Goal: Transaction & Acquisition: Purchase product/service

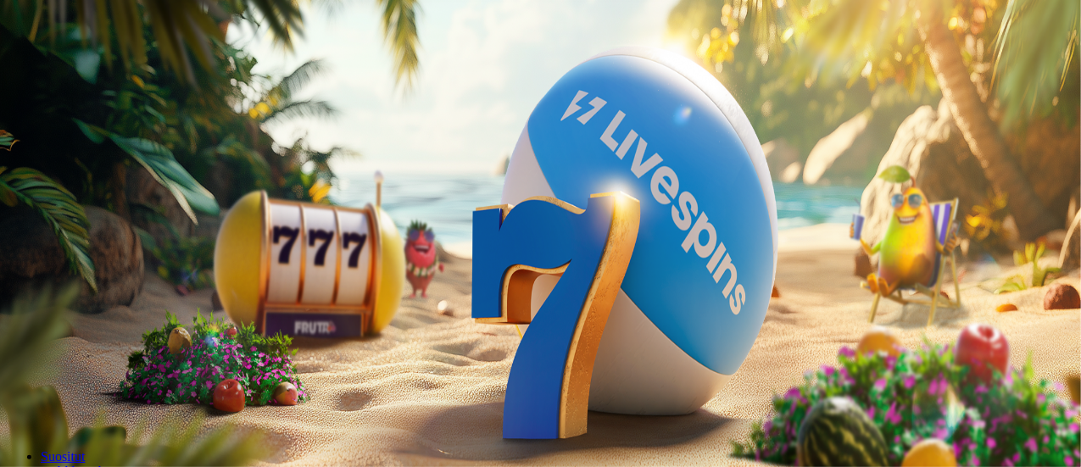
click at [144, 70] on button "Kirjaudu" at bounding box center [117, 62] width 55 height 18
type input "*"
type input "**"
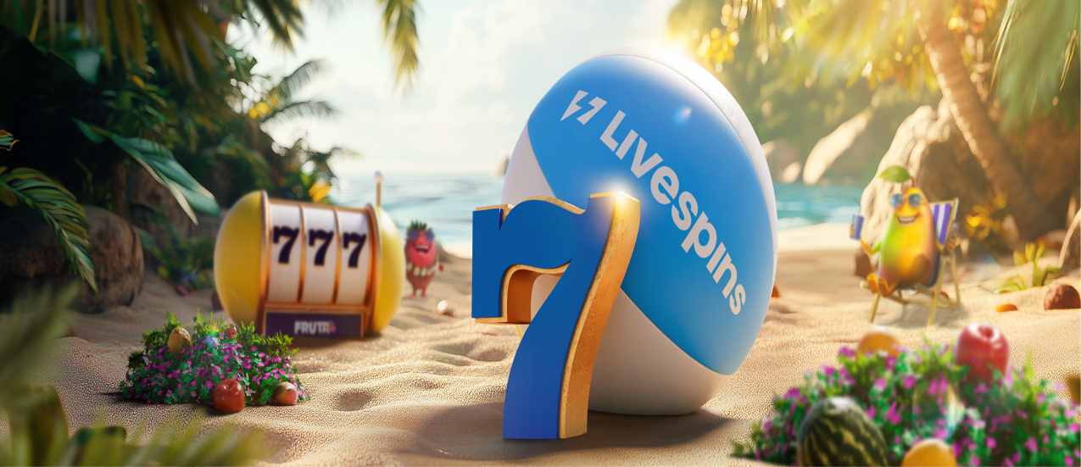
click at [51, 326] on button "menu" at bounding box center [44, 323] width 14 height 5
click at [173, 327] on div "13:07" at bounding box center [543, 318] width 1072 height 15
click at [14, 371] on span "close icon" at bounding box center [14, 371] width 0 height 0
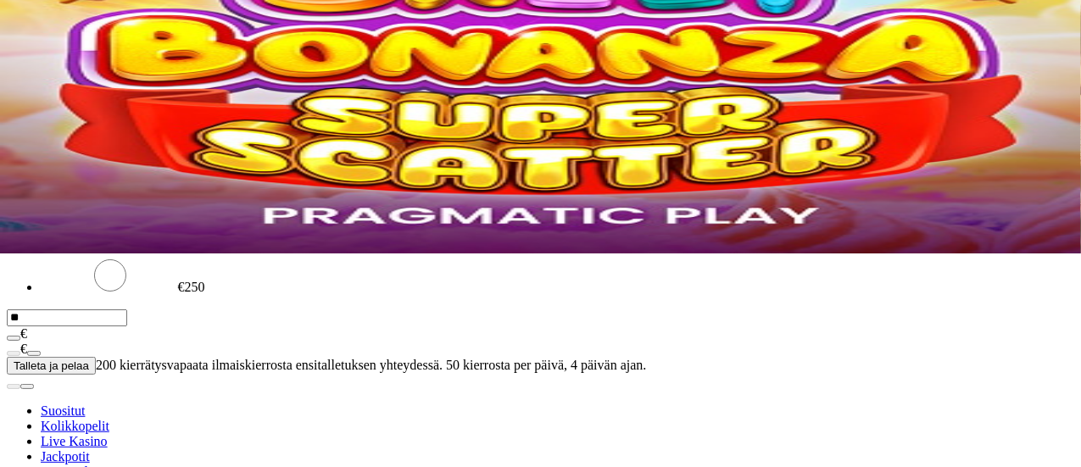
scroll to position [165, 0]
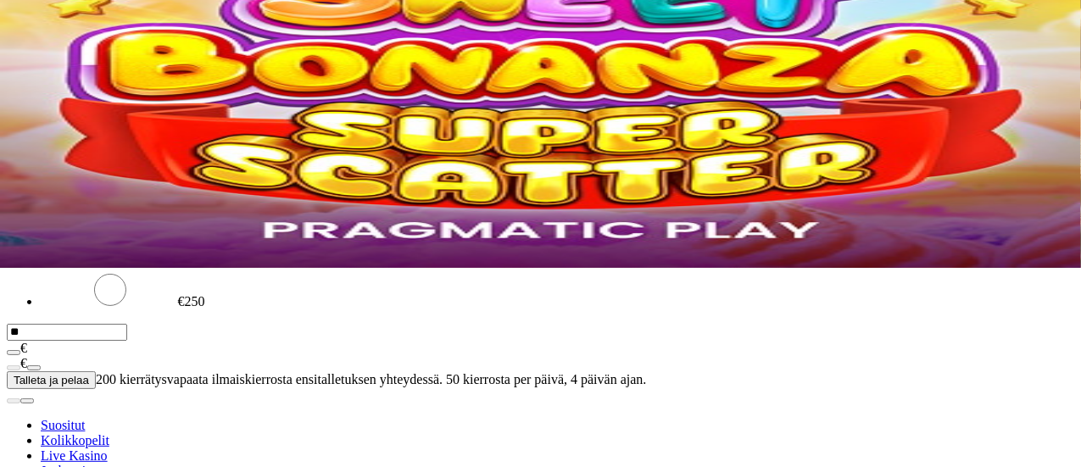
scroll to position [214, 0]
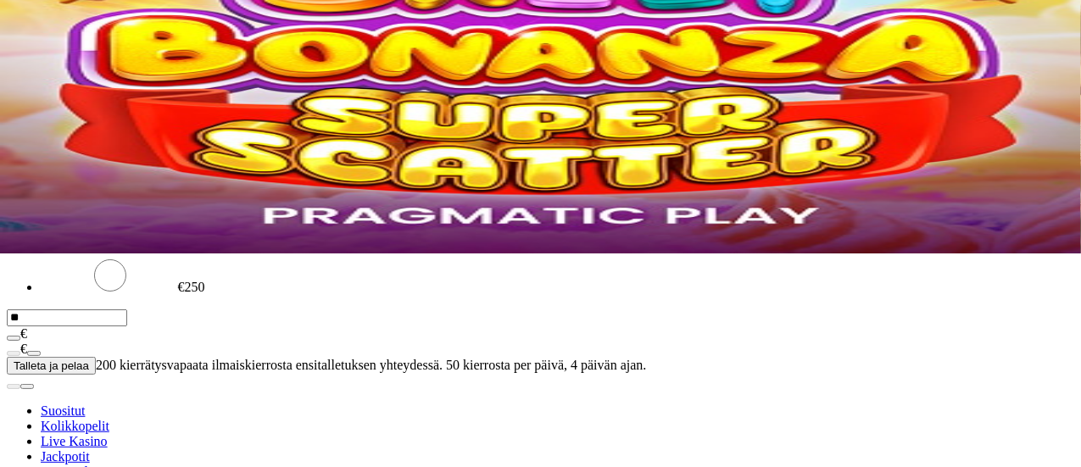
type input "****"
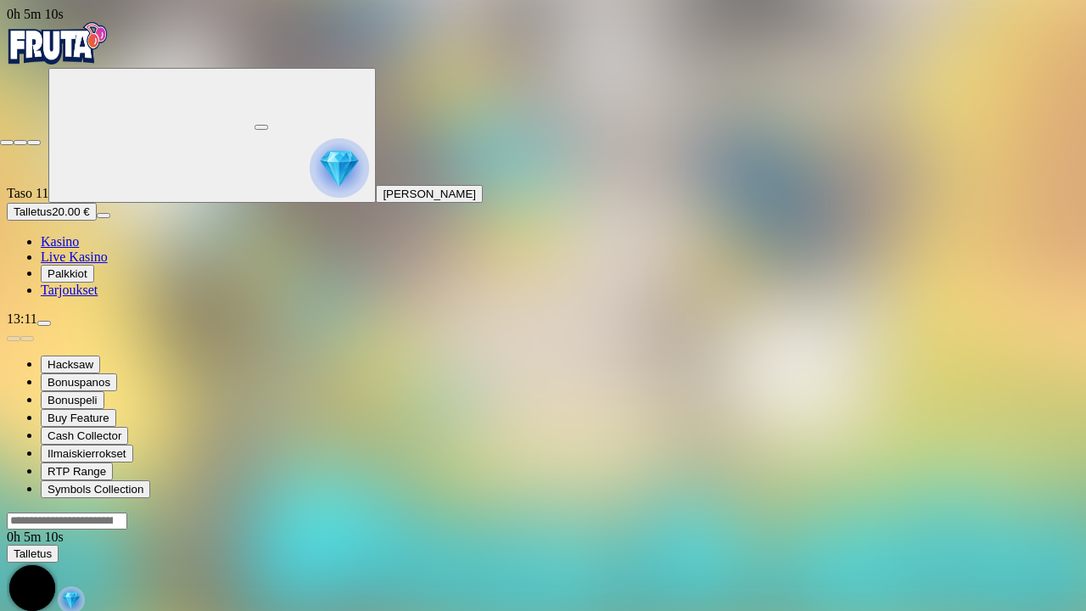
click at [7, 142] on span "close icon" at bounding box center [7, 142] width 0 height 0
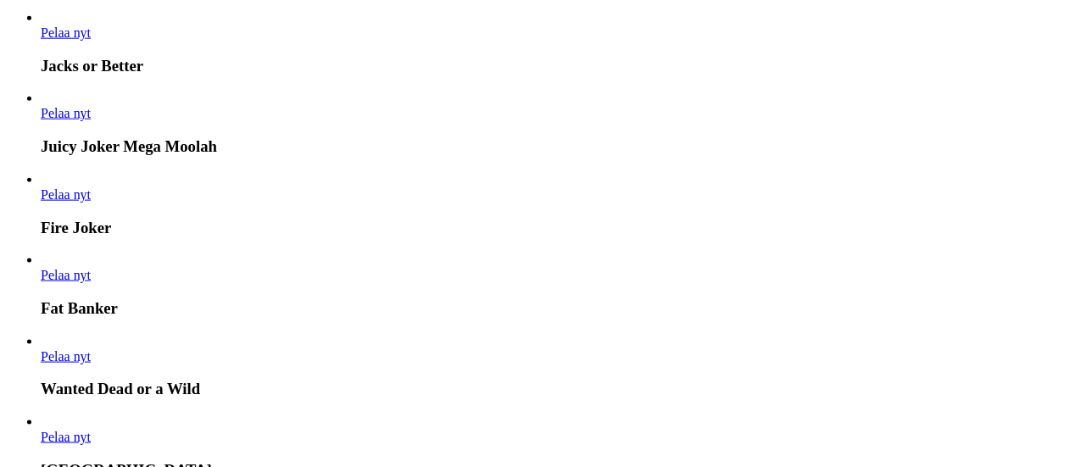
scroll to position [1019, 0]
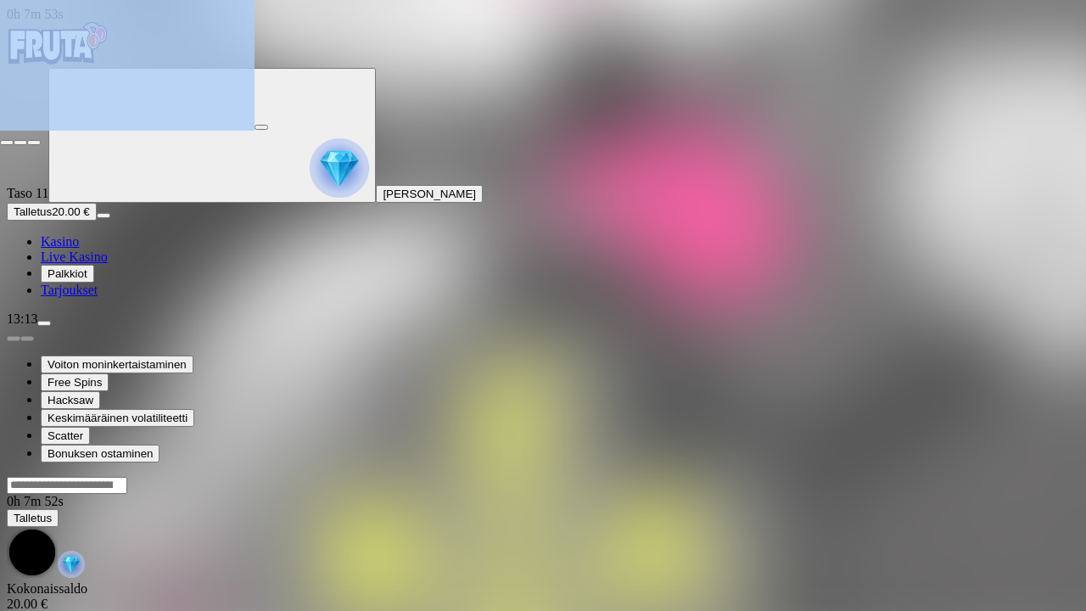
click at [7, 142] on span "close icon" at bounding box center [7, 142] width 0 height 0
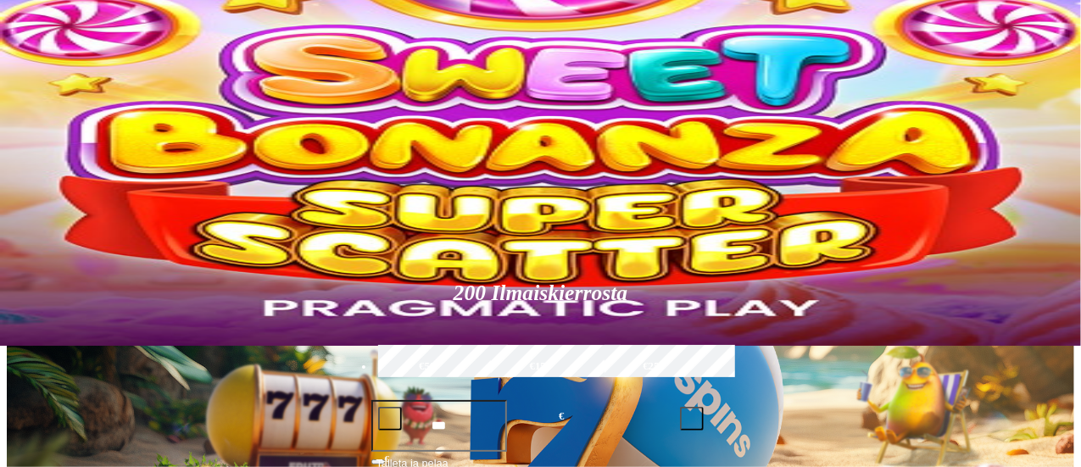
scroll to position [63, 0]
type input "******"
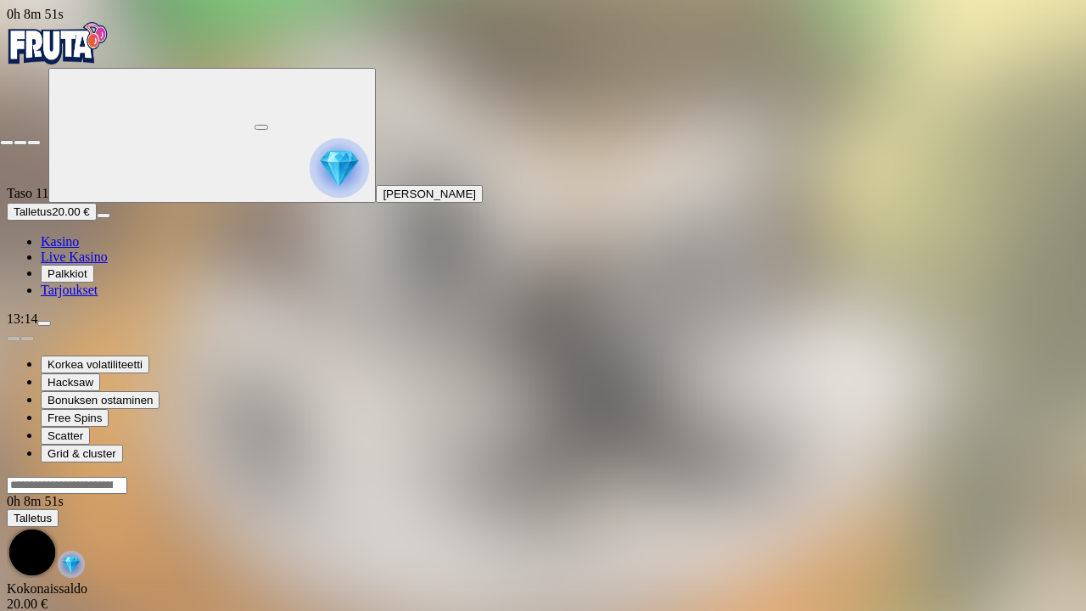
click at [27, 140] on button "button" at bounding box center [34, 142] width 14 height 5
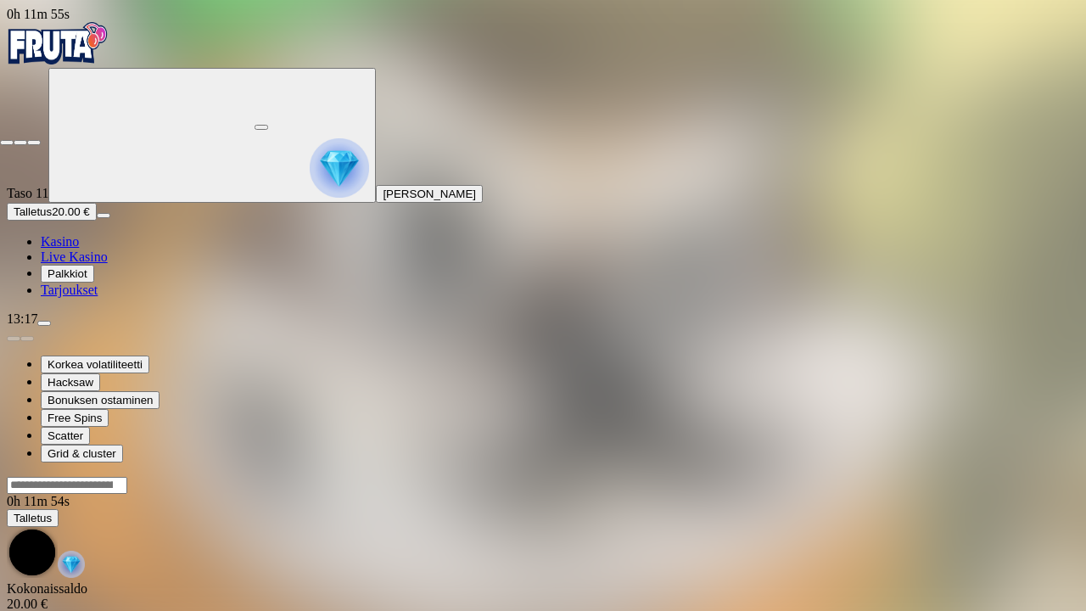
click at [7, 142] on span "close icon" at bounding box center [7, 142] width 0 height 0
